Goal: Feedback & Contribution: Submit feedback/report problem

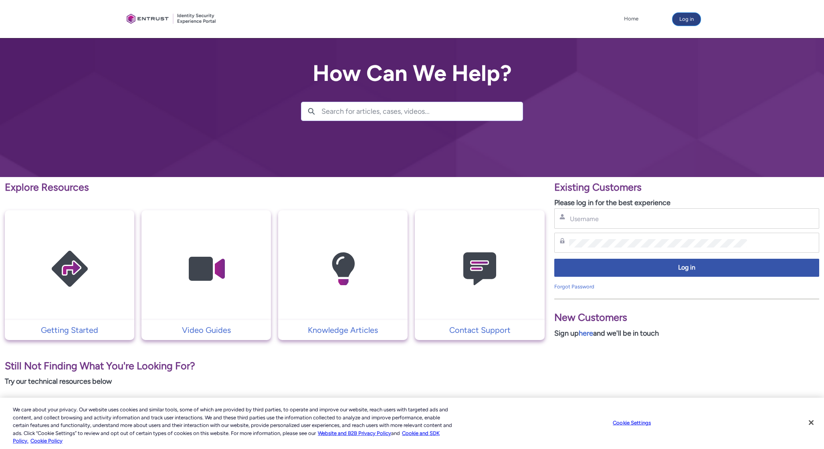
click at [684, 16] on button "Log in" at bounding box center [687, 19] width 28 height 13
click at [597, 225] on div "Username" at bounding box center [686, 218] width 265 height 20
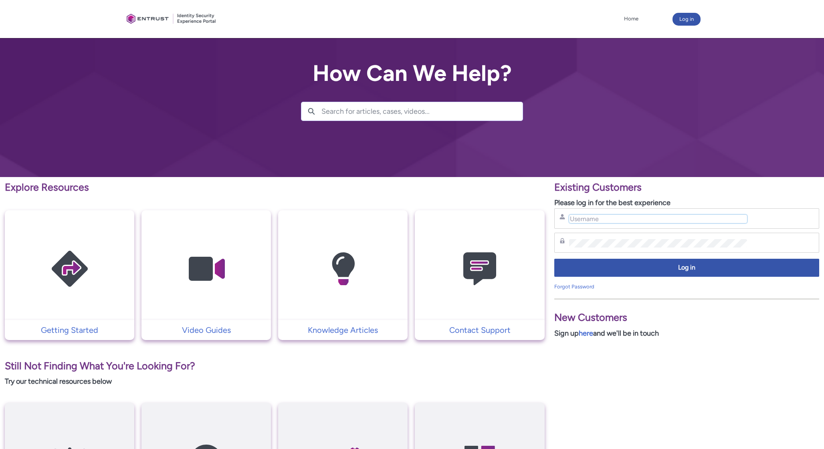
click at [595, 219] on input "Username" at bounding box center [658, 219] width 178 height 8
click at [605, 218] on input "Username" at bounding box center [658, 219] width 178 height 8
type input "sunil.chakrahar"
click at [563, 284] on link "Forgot Password" at bounding box center [574, 287] width 40 height 6
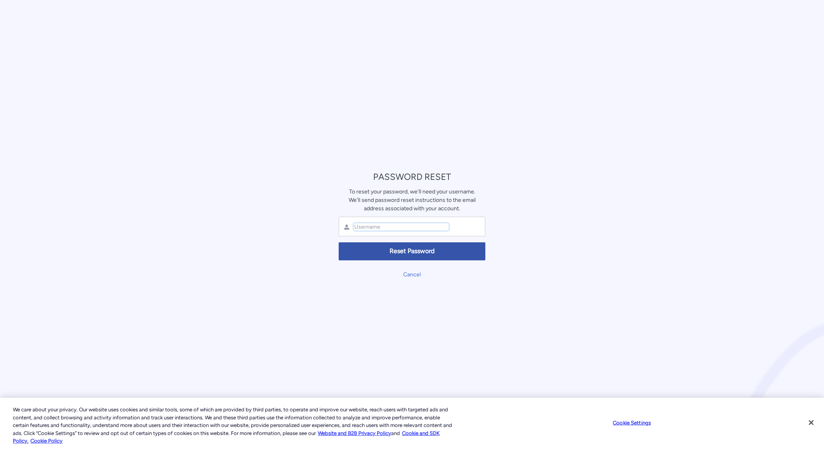
click at [382, 226] on input "text" at bounding box center [401, 227] width 95 height 8
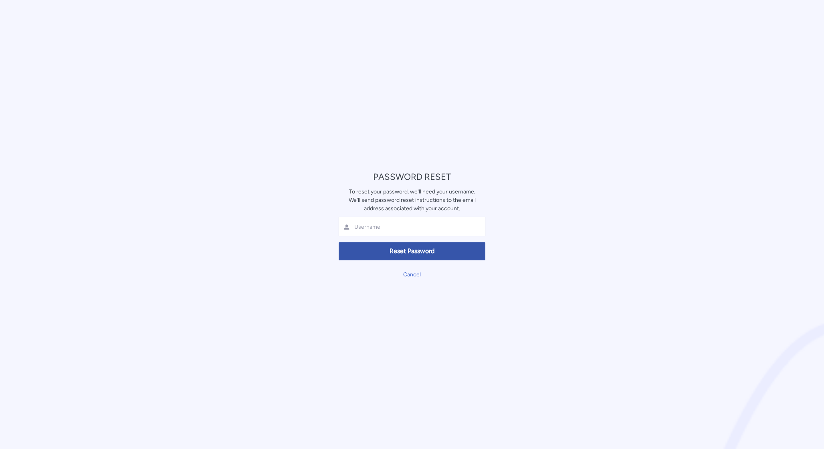
click at [377, 234] on div at bounding box center [412, 227] width 147 height 20
click at [376, 231] on input "text" at bounding box center [401, 227] width 95 height 8
type input "sunil.chakrah"
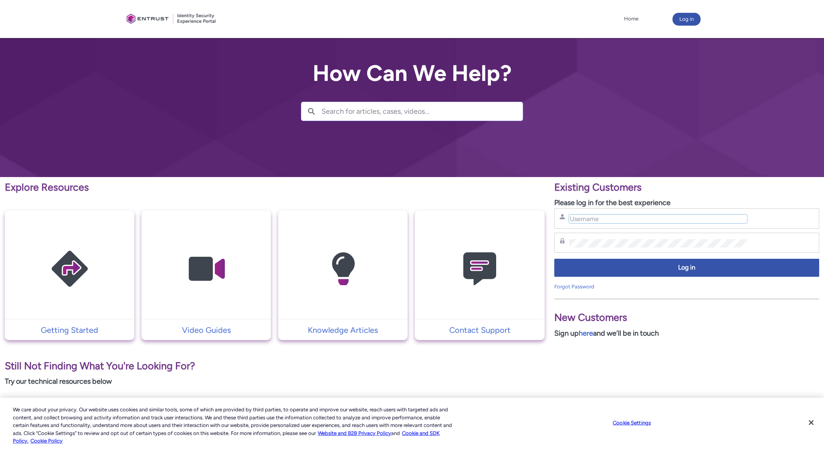
click at [583, 221] on input "Username" at bounding box center [658, 219] width 178 height 8
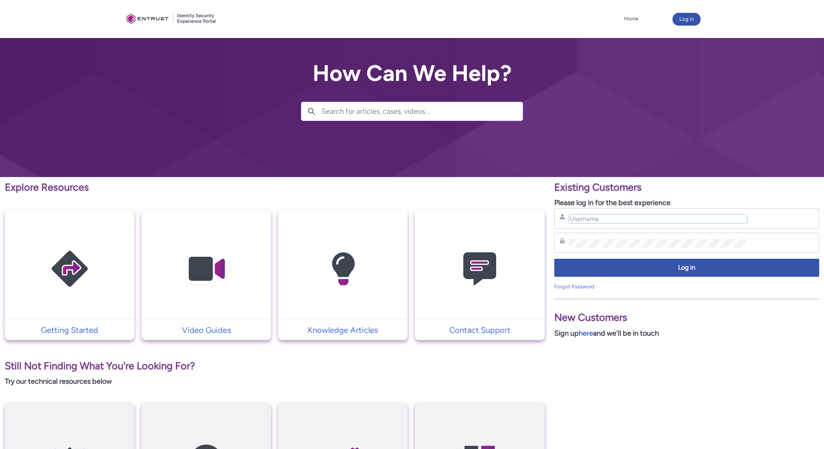
click at [583, 221] on input "Username" at bounding box center [658, 219] width 178 height 8
type input "sunil.chakrahari@umusic.com"
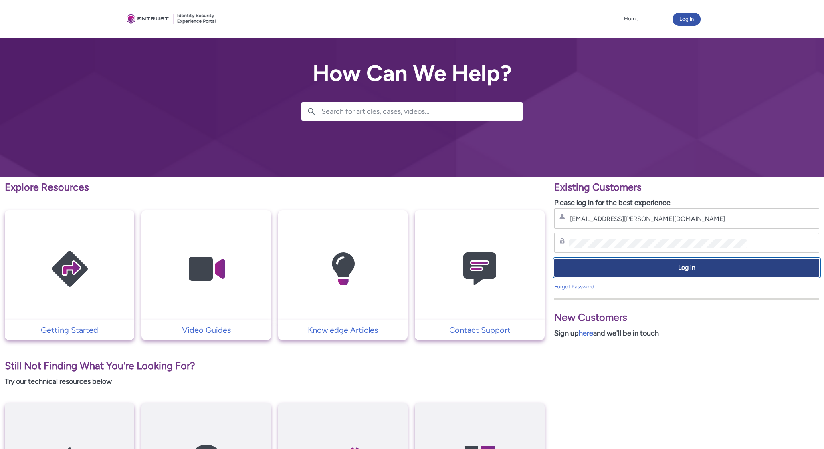
click at [625, 265] on span "Log in" at bounding box center [687, 267] width 255 height 9
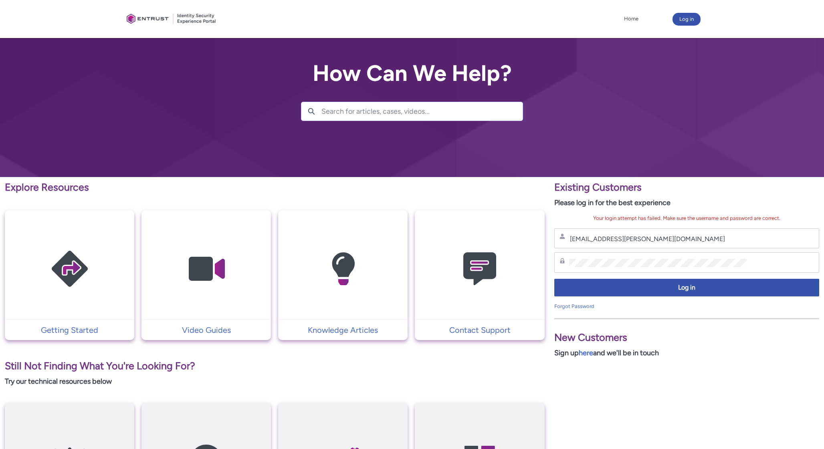
click at [631, 267] on div "Password" at bounding box center [687, 263] width 255 height 10
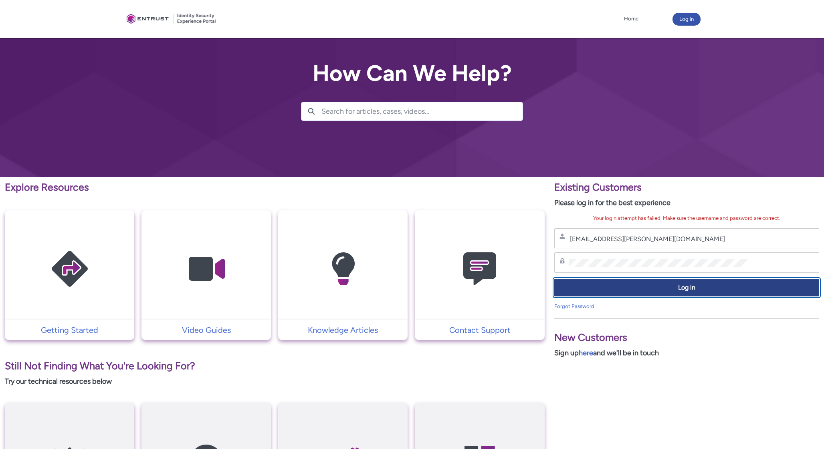
click at [631, 279] on button "Log in" at bounding box center [686, 288] width 265 height 18
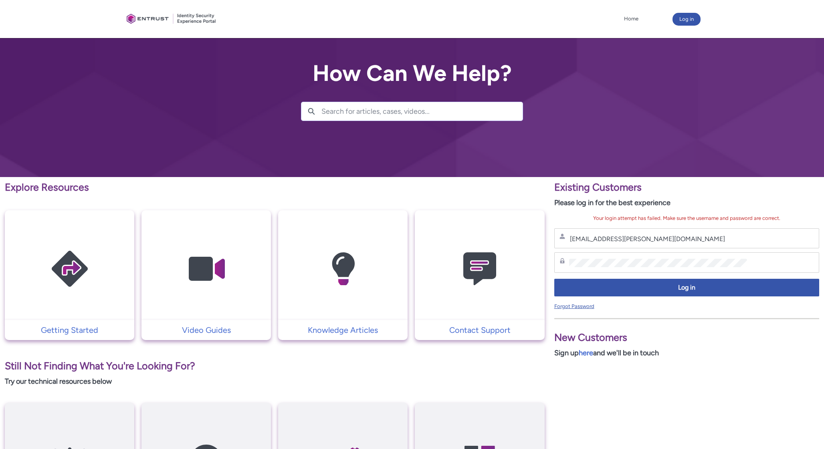
click at [588, 307] on link "Forgot Password" at bounding box center [574, 306] width 40 height 6
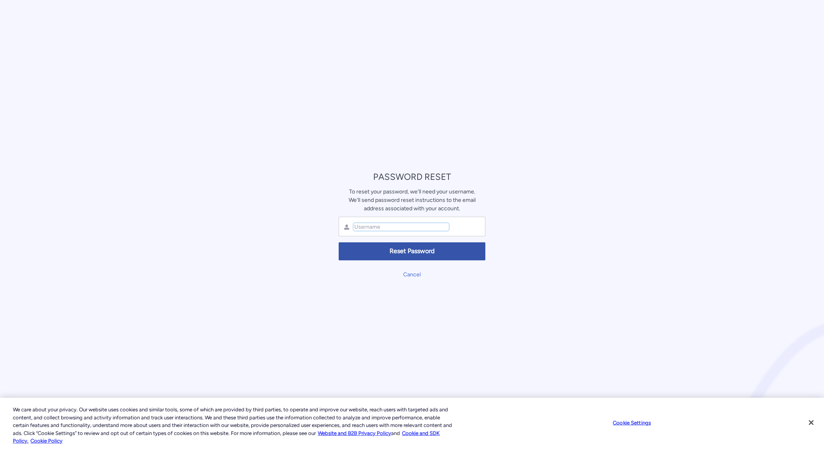
click at [419, 228] on input "text" at bounding box center [401, 227] width 95 height 8
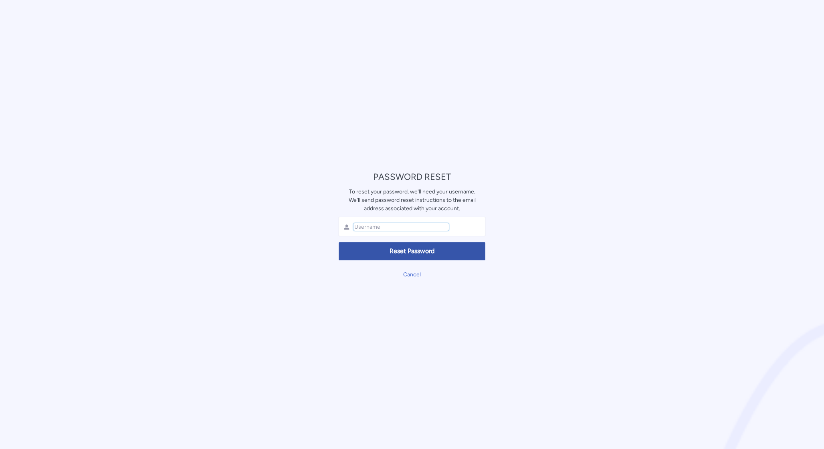
click at [419, 228] on input "text" at bounding box center [401, 227] width 95 height 8
type input "sunil.chakrahari@umusic.com"
click at [423, 253] on span "Reset Password" at bounding box center [412, 251] width 136 height 9
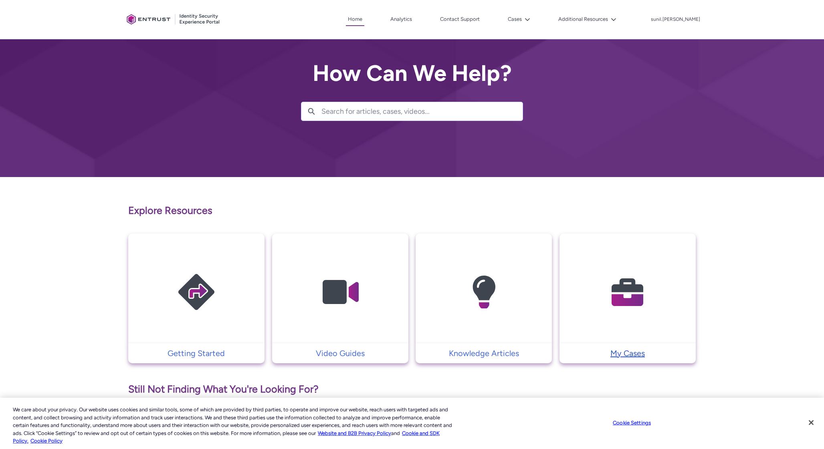
click at [623, 355] on p "My Cases" at bounding box center [628, 354] width 128 height 12
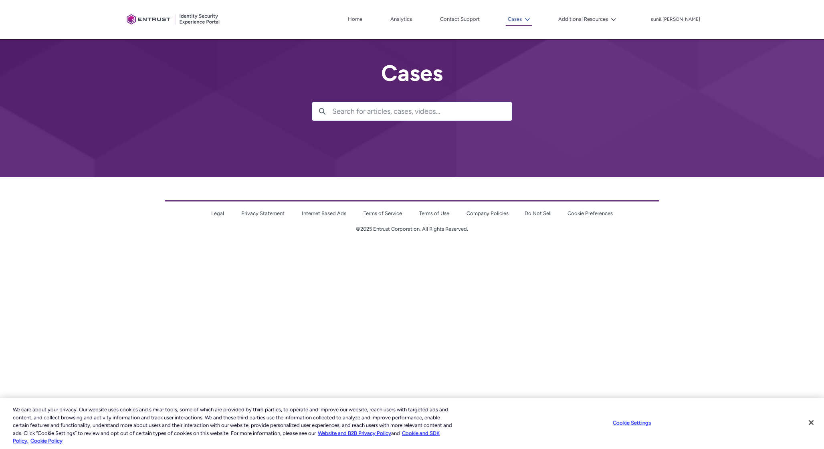
click at [532, 21] on button "Cases" at bounding box center [519, 19] width 26 height 13
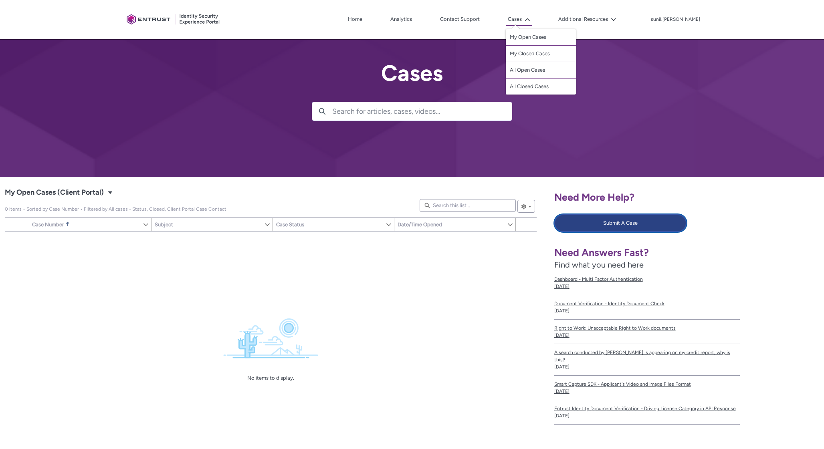
click at [593, 225] on button "Submit A Case" at bounding box center [620, 223] width 133 height 18
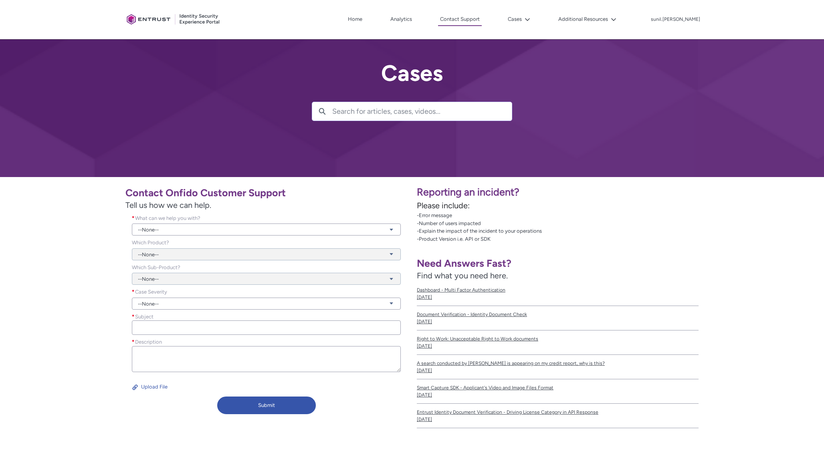
scroll to position [56, 0]
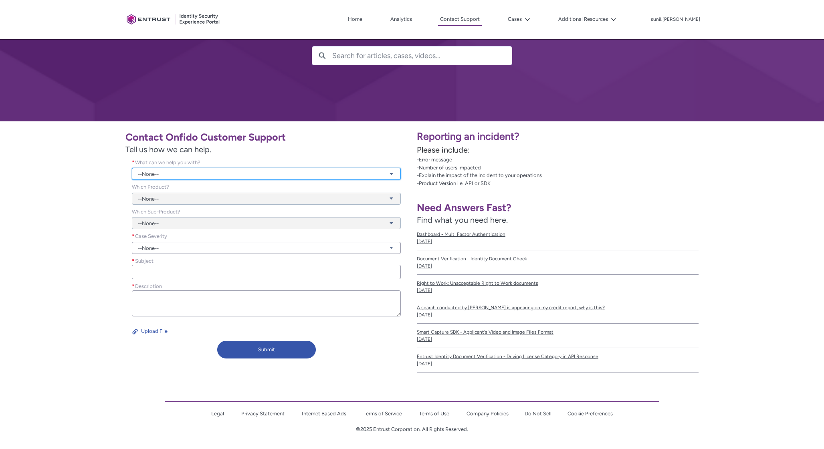
click at [177, 170] on link "--None--" at bounding box center [266, 174] width 269 height 12
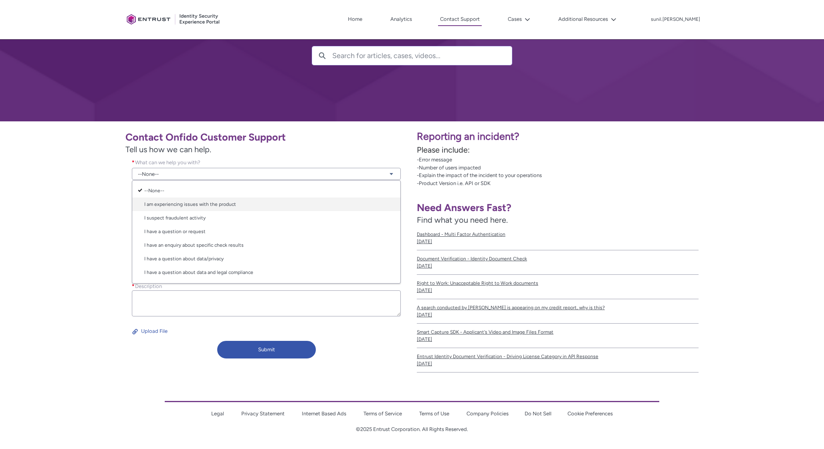
click at [183, 202] on link "I am experiencing issues with the product" at bounding box center [266, 205] width 268 height 14
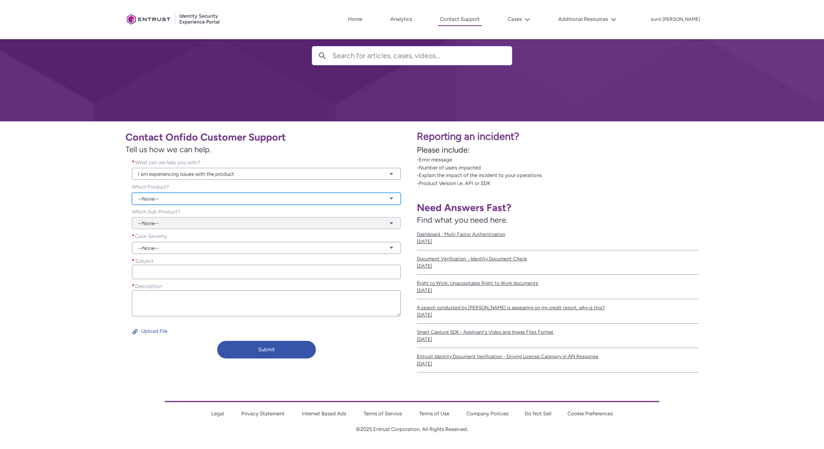
click at [197, 201] on link "--None--" at bounding box center [266, 199] width 269 height 12
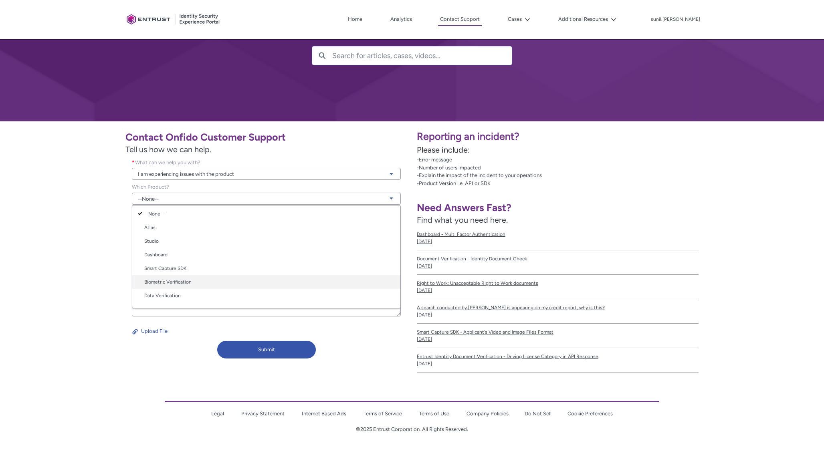
scroll to position [0, 0]
click at [167, 255] on link "Dashboard" at bounding box center [266, 257] width 268 height 14
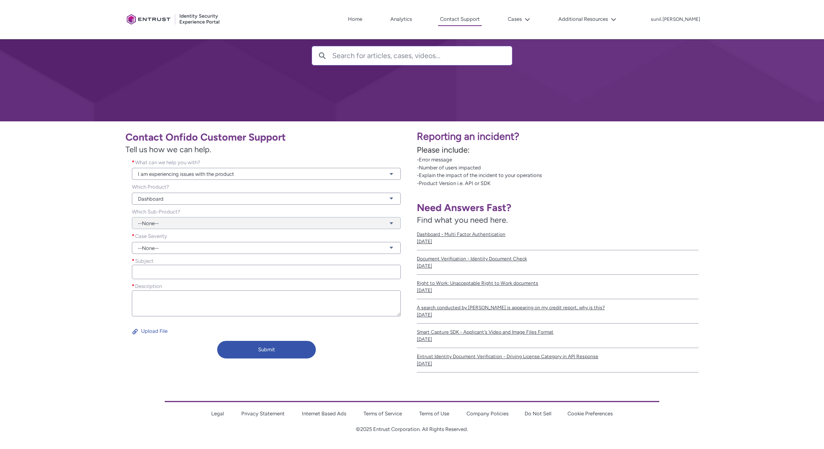
click at [187, 227] on div "--None--" at bounding box center [266, 219] width 269 height 22
click at [172, 254] on link "--None--" at bounding box center [266, 248] width 269 height 12
click at [166, 278] on link "Normal" at bounding box center [266, 279] width 268 height 14
click at [176, 271] on input "Subject *" at bounding box center [266, 272] width 269 height 14
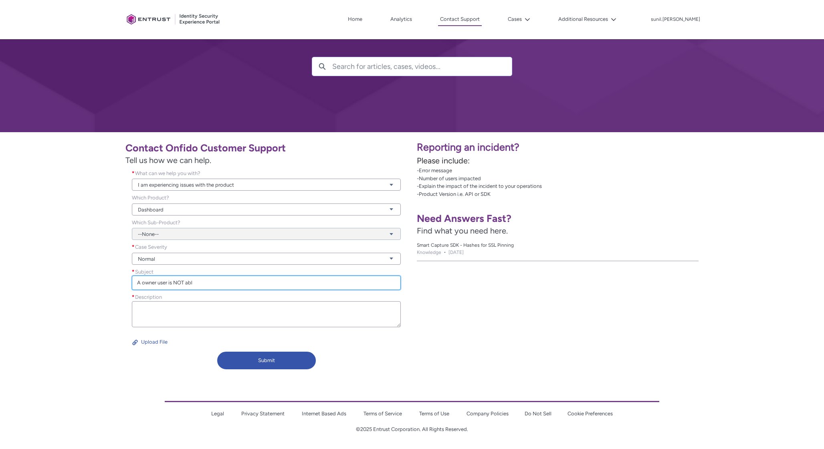
scroll to position [56, 0]
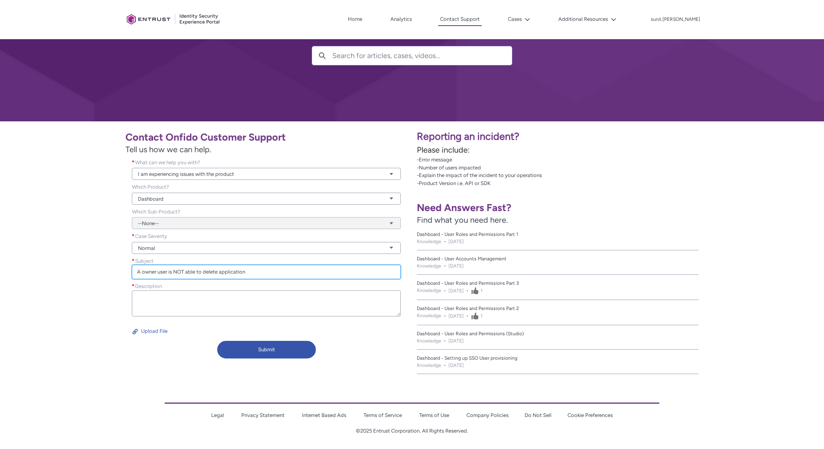
type input "A owner user is NOT able to delete application"
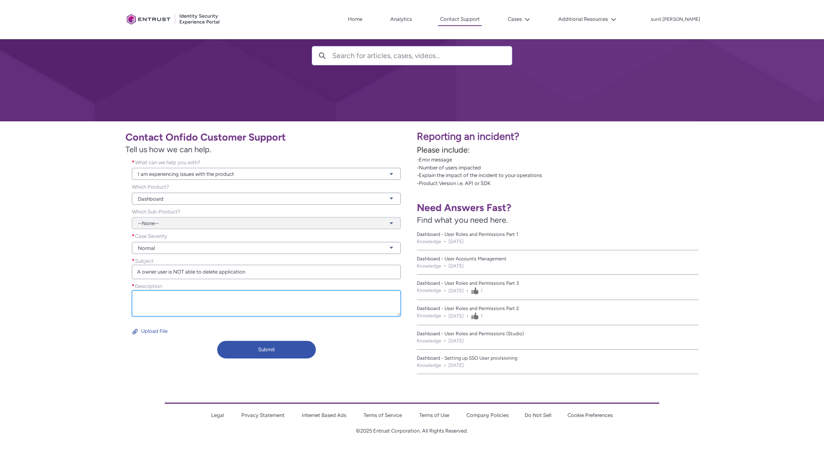
click at [183, 310] on textarea "Description *" at bounding box center [266, 304] width 269 height 26
type textarea "O"
click at [279, 299] on textarea "The user [PERSON_NAME][EMAIL_ADDRESS][PERSON_NAME][DOMAIN_NAME] is the owner of…" at bounding box center [266, 304] width 269 height 26
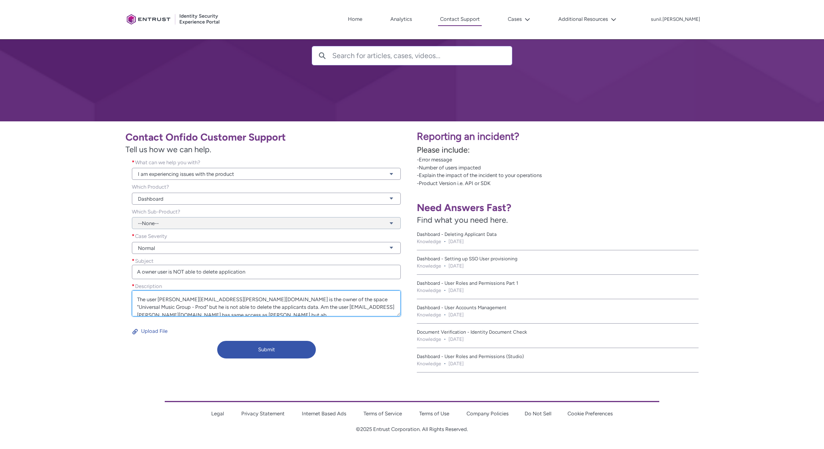
scroll to position [2, 0]
type textarea "The user [PERSON_NAME][EMAIL_ADDRESS][PERSON_NAME][DOMAIN_NAME] is the owner of…"
click at [155, 332] on button "Upload File" at bounding box center [150, 331] width 36 height 13
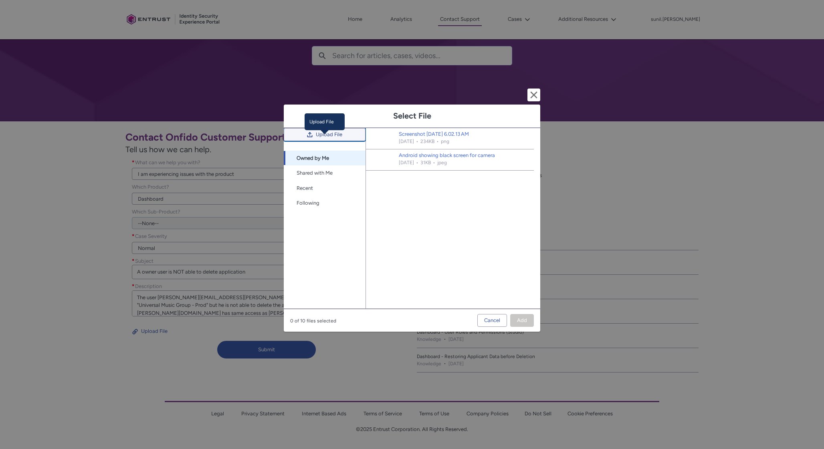
click at [331, 141] on span "Upload File" at bounding box center [329, 135] width 26 height 12
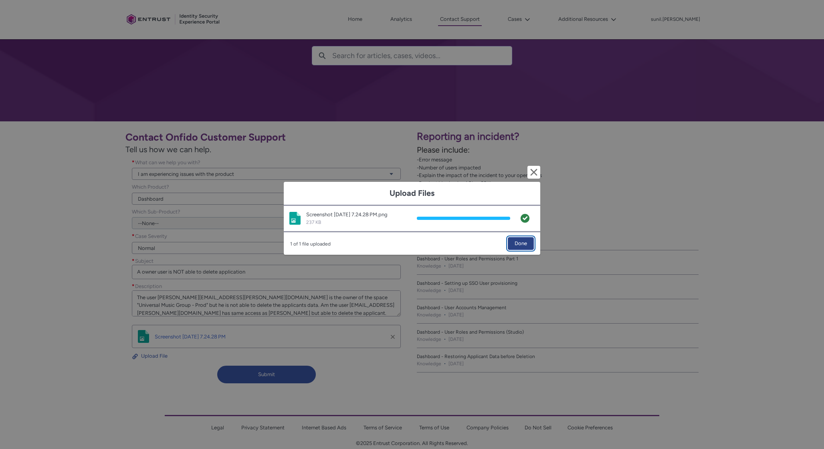
click at [519, 242] on span "Done" at bounding box center [521, 244] width 12 height 12
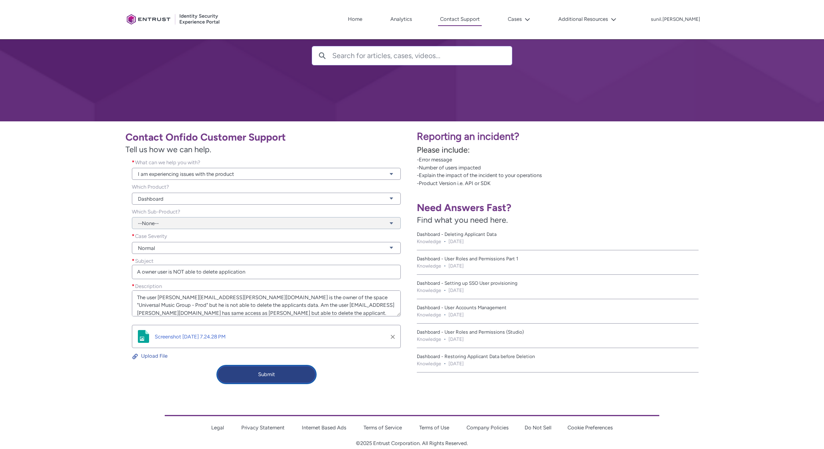
click at [277, 371] on button "Submit" at bounding box center [266, 375] width 99 height 18
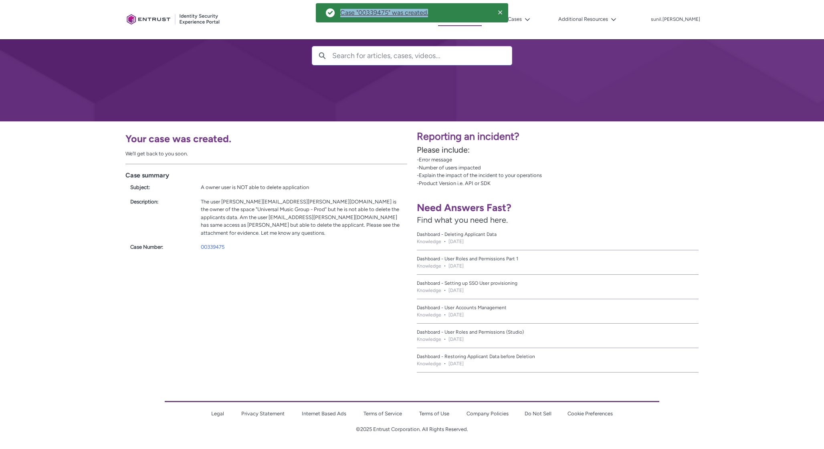
drag, startPoint x: 435, startPoint y: 12, endPoint x: 337, endPoint y: 11, distance: 98.2
click at [337, 11] on div "Success notification. Case "00339475" was created. Press Command + F6 to naviga…" at bounding box center [412, 12] width 192 height 19
copy div "Success notification. Case "00339475" was created."
click at [235, 243] on div "00339475" at bounding box center [302, 247] width 202 height 8
drag, startPoint x: 235, startPoint y: 241, endPoint x: 192, endPoint y: 241, distance: 43.3
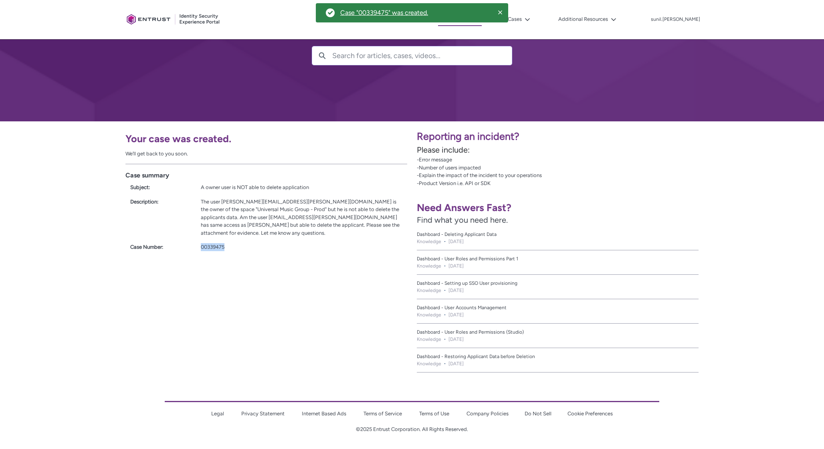
click at [192, 241] on div "Case Number: 00339475" at bounding box center [266, 245] width 282 height 11
copy div "00339475"
